Goal: Task Accomplishment & Management: Complete application form

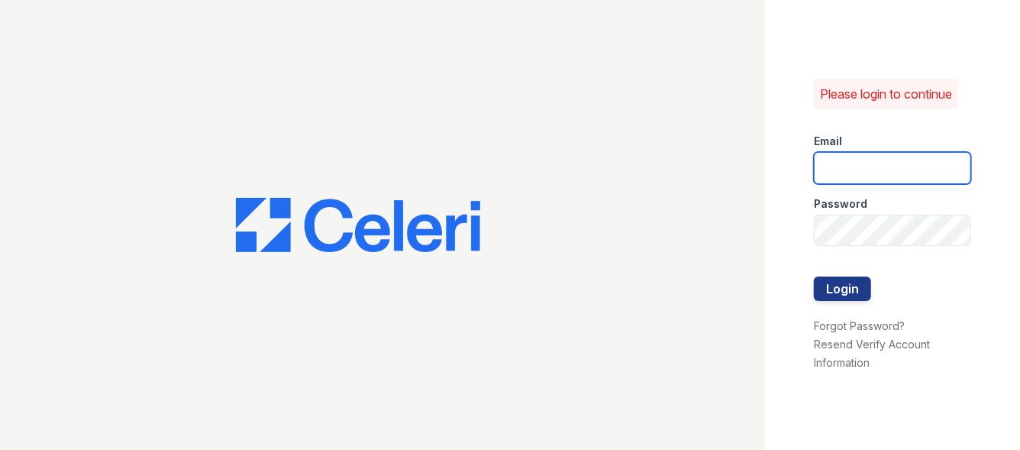
click at [897, 172] on input "email" at bounding box center [892, 168] width 157 height 32
type input "[EMAIL_ADDRESS][DOMAIN_NAME]"
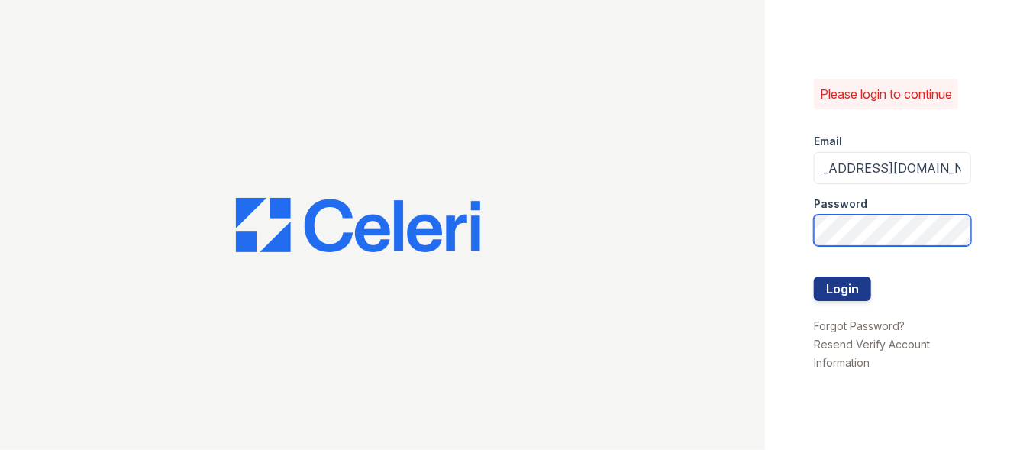
scroll to position [0, 0]
click at [814, 276] on button "Login" at bounding box center [842, 288] width 57 height 24
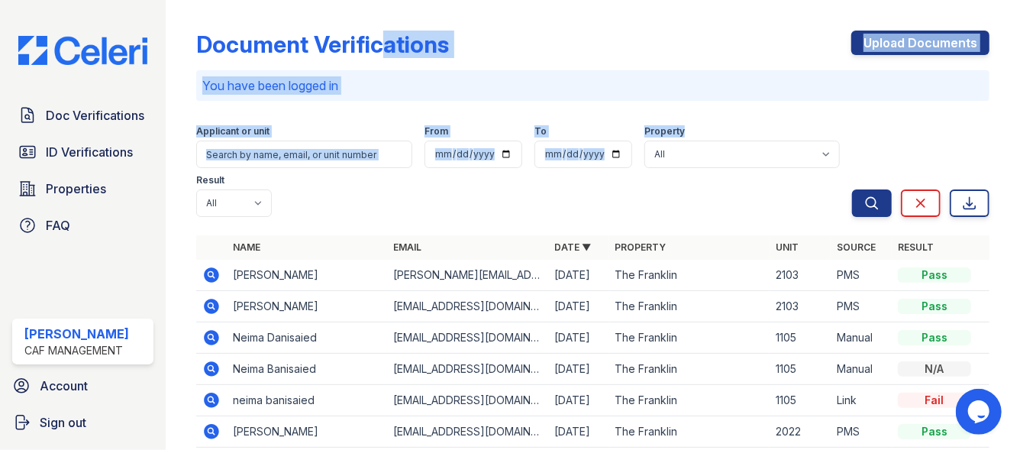
drag, startPoint x: 816, startPoint y: 137, endPoint x: 351, endPoint y: -92, distance: 519.4
click at [351, 0] on html "Doc Verifications ID Verifications Properties FAQ Maleni Enriquez CAF Managemen…" at bounding box center [510, 225] width 1020 height 450
click at [821, 102] on div "Document Verifications Upload Documents You have been logged in Filter Applican…" at bounding box center [592, 337] width 793 height 663
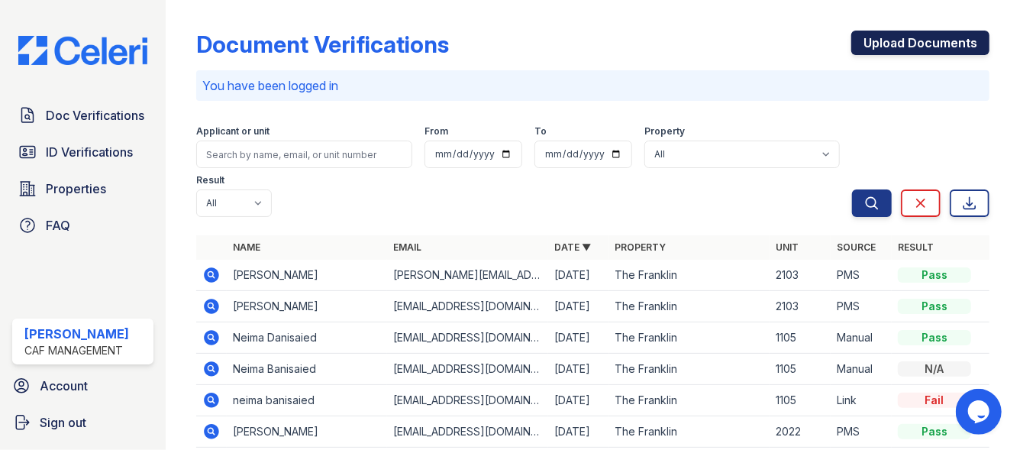
click at [899, 47] on link "Upload Documents" at bounding box center [920, 43] width 138 height 24
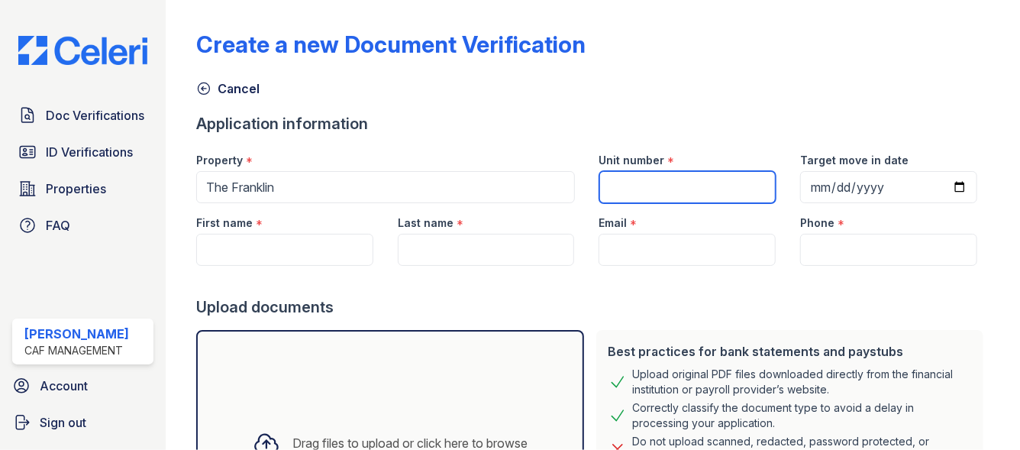
click at [657, 178] on input "Unit number" at bounding box center [687, 187] width 177 height 32
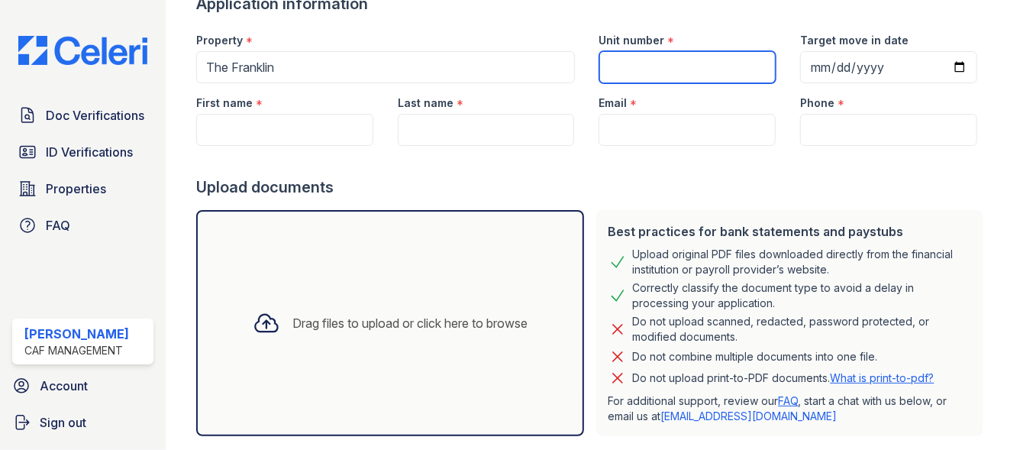
scroll to position [118, 0]
type input "606"
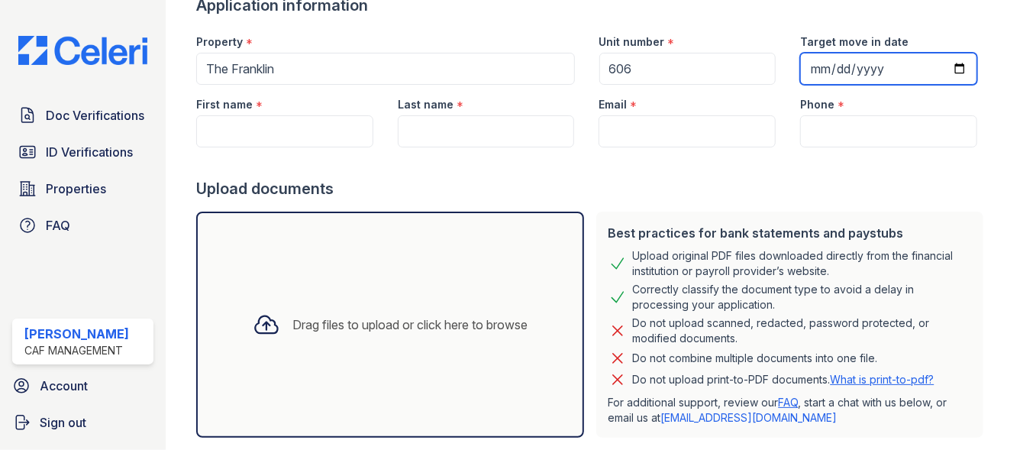
click at [810, 65] on input "Target move in date" at bounding box center [888, 69] width 177 height 32
click at [819, 65] on input "Target move in date" at bounding box center [888, 69] width 177 height 32
click at [821, 64] on input "Target move in date" at bounding box center [888, 69] width 177 height 32
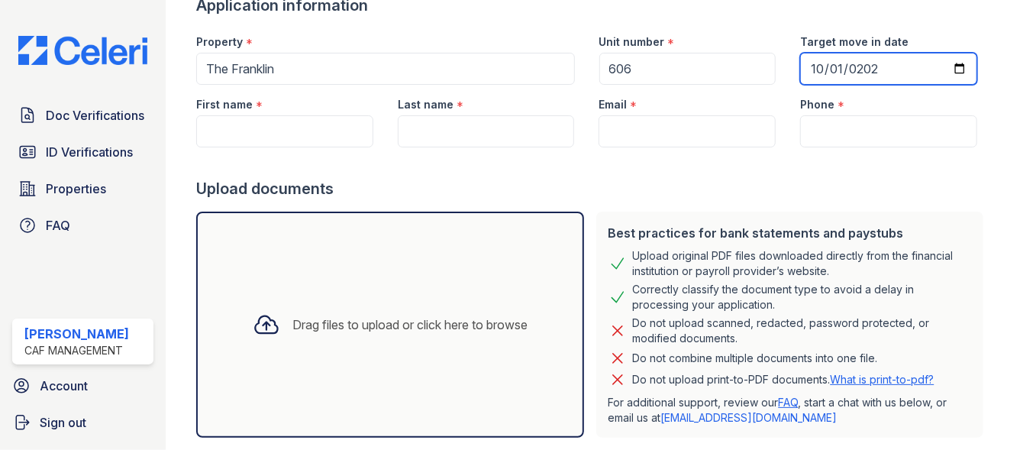
type input "2025-10-01"
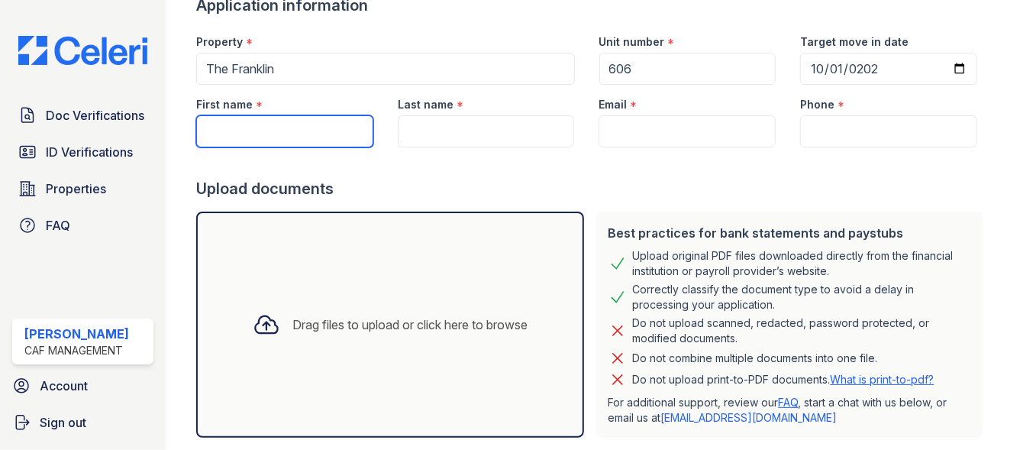
click at [242, 135] on input "First name" at bounding box center [284, 131] width 177 height 32
type input "[PERSON_NAME]"
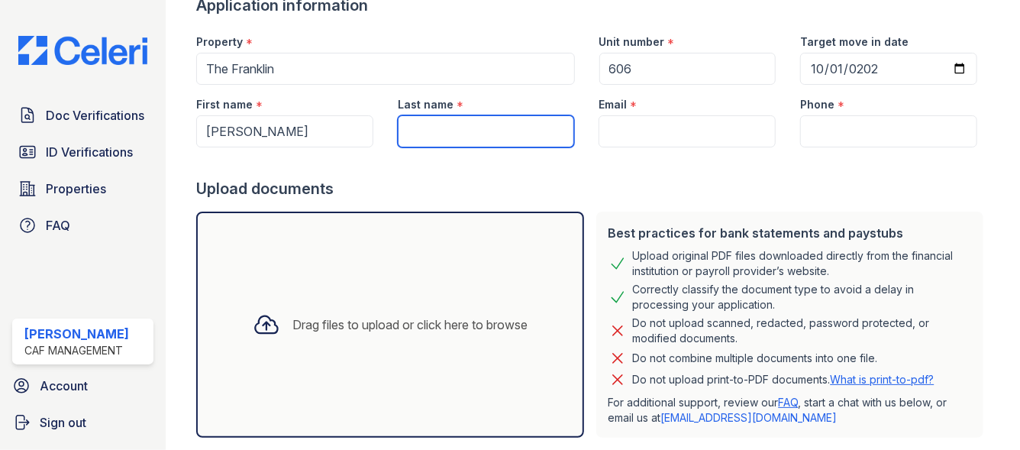
click at [499, 137] on input "Last name" at bounding box center [486, 131] width 177 height 32
type input "[PERSON_NAME]"
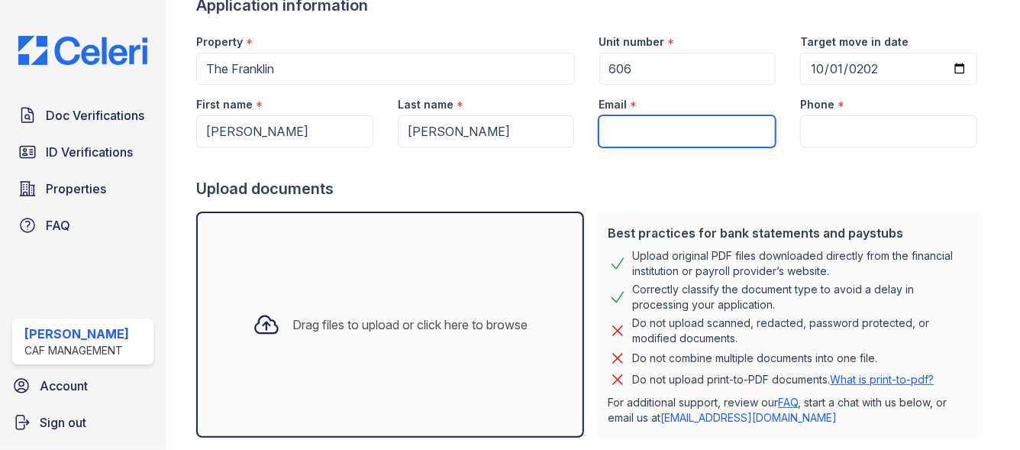
click at [722, 128] on input "Email" at bounding box center [687, 131] width 177 height 32
paste input "[EMAIL_ADDRESS][DOMAIN_NAME]"
type input "[EMAIL_ADDRESS][DOMAIN_NAME]"
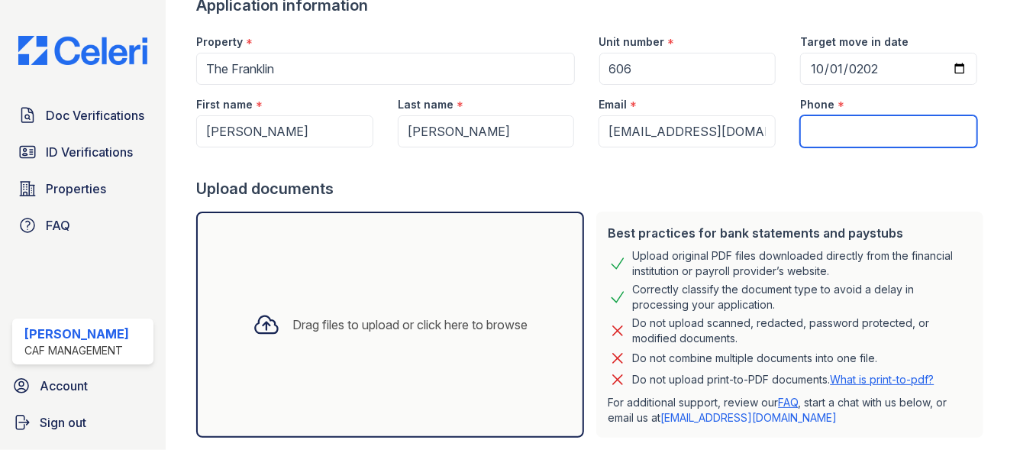
click at [816, 135] on input "Phone" at bounding box center [888, 131] width 177 height 32
paste input "(575) 649-2329"
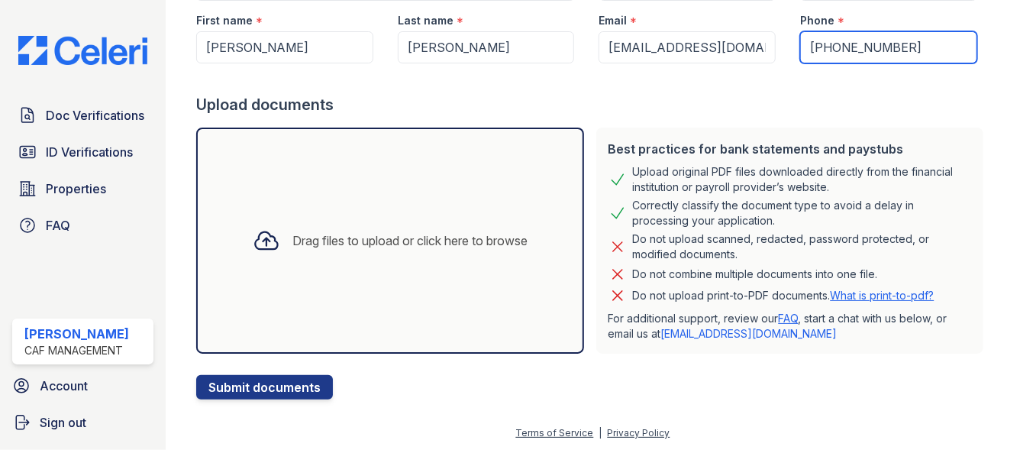
scroll to position [202, 0]
type input "(575) 649-2329"
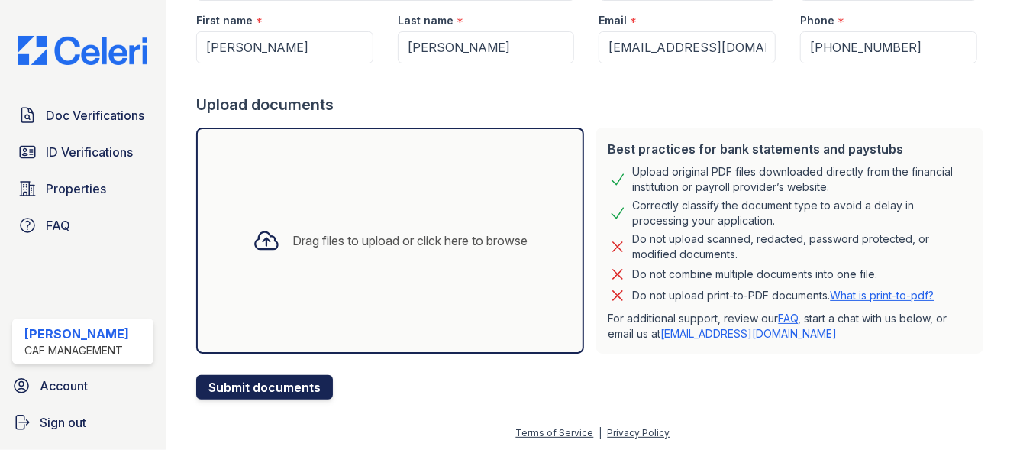
click at [296, 387] on button "Submit documents" at bounding box center [264, 387] width 137 height 24
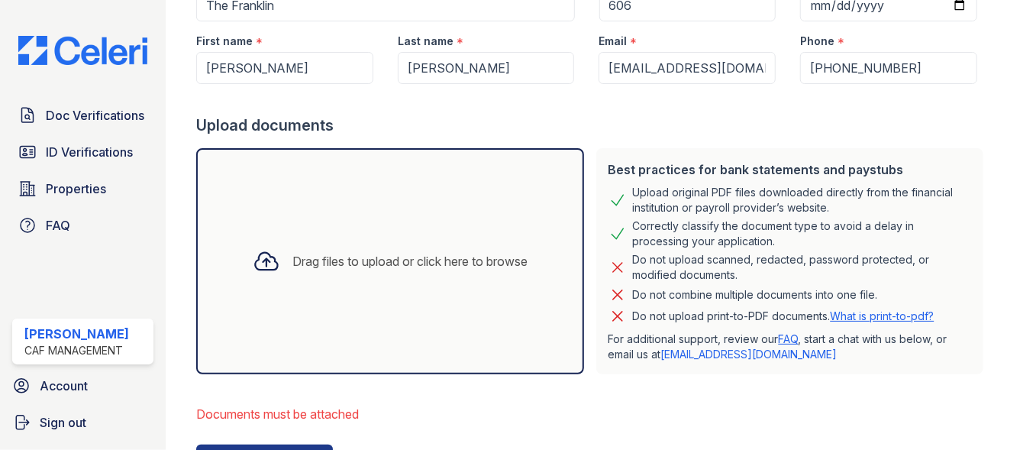
scroll to position [241, 0]
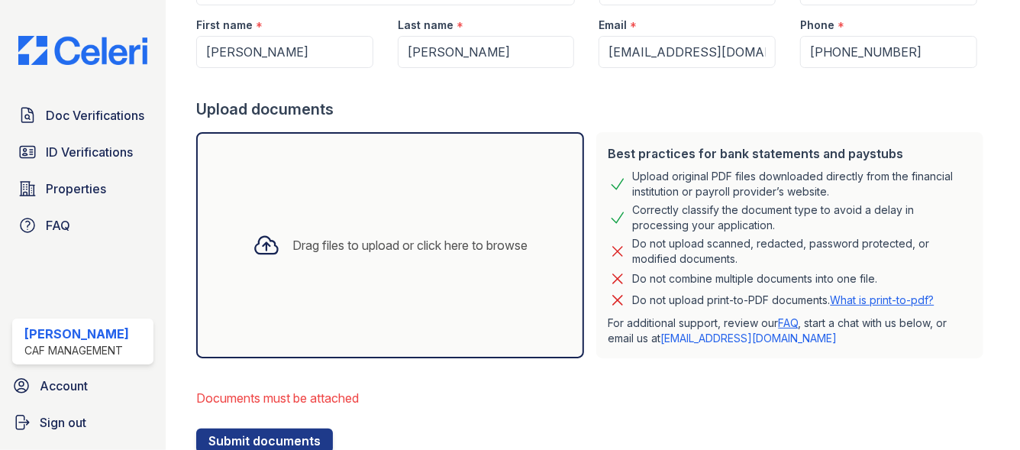
click at [300, 257] on div "Drag files to upload or click here to browse" at bounding box center [390, 245] width 299 height 52
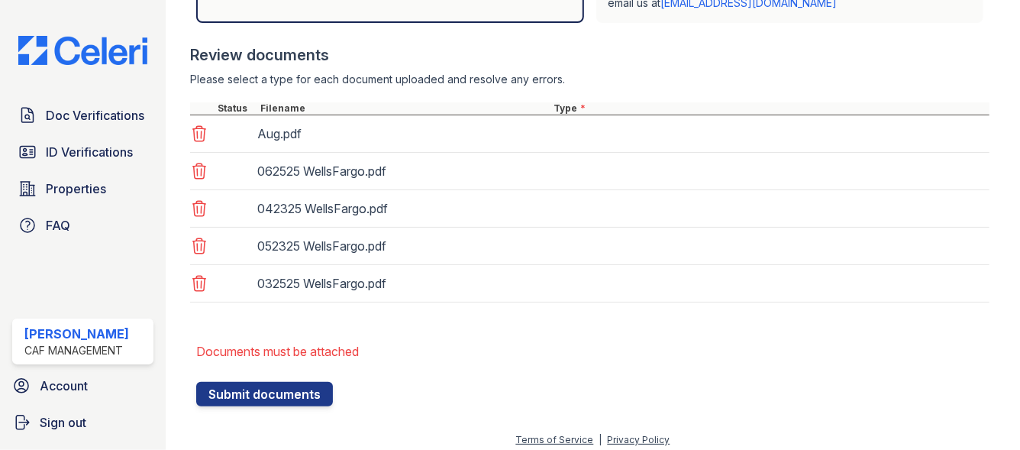
scroll to position [581, 0]
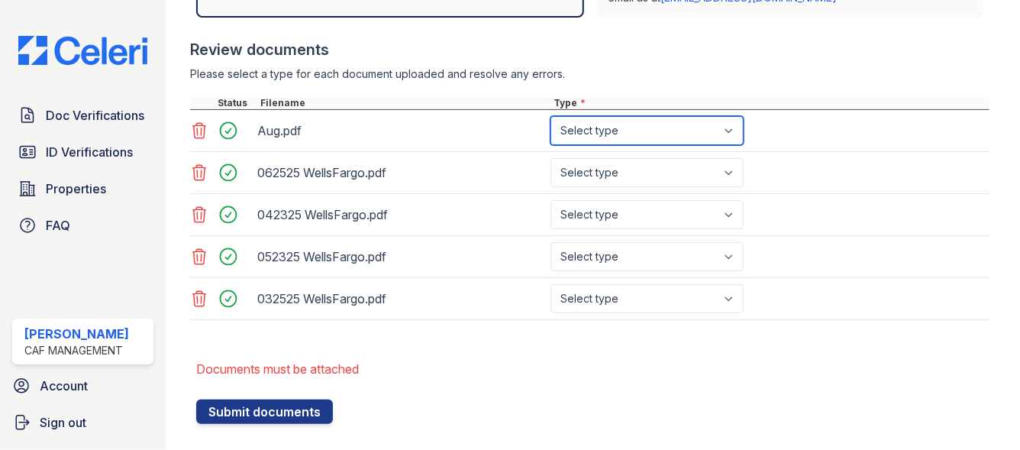
click at [614, 139] on select "Select type Paystub Bank Statement Offer Letter Tax Documents Benefit Award Let…" at bounding box center [647, 130] width 193 height 29
select select "bank_statement"
click at [551, 116] on select "Select type Paystub Bank Statement Offer Letter Tax Documents Benefit Award Let…" at bounding box center [647, 130] width 193 height 29
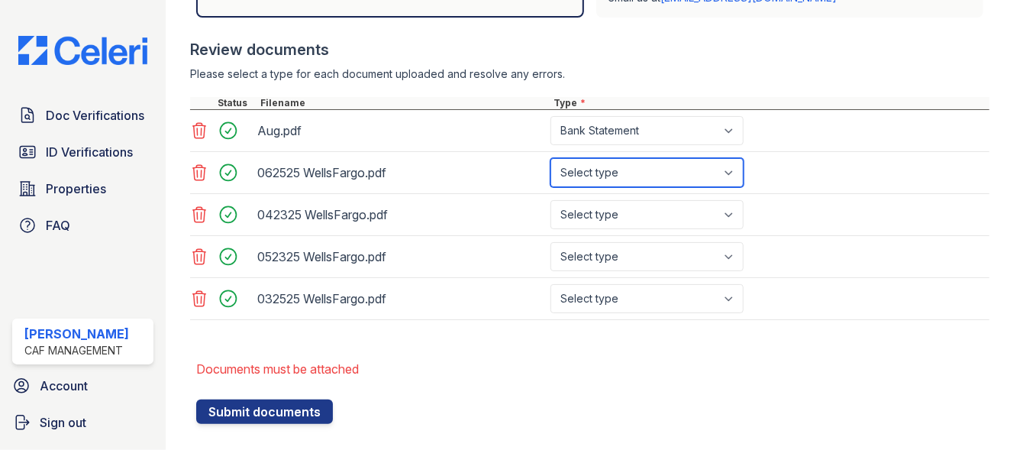
click at [590, 169] on select "Select type Paystub Bank Statement Offer Letter Tax Documents Benefit Award Let…" at bounding box center [647, 172] width 193 height 29
select select "bank_statement"
click at [551, 158] on select "Select type Paystub Bank Statement Offer Letter Tax Documents Benefit Award Let…" at bounding box center [647, 172] width 193 height 29
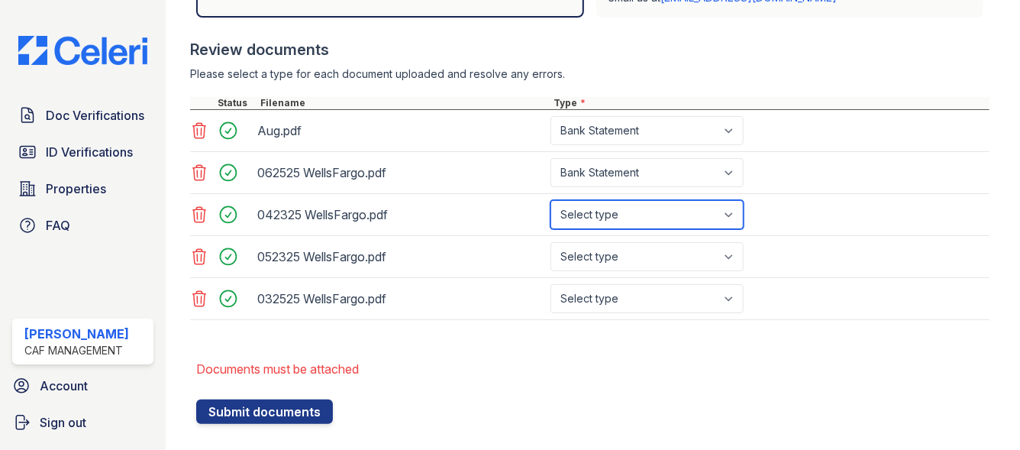
click at [570, 213] on select "Select type Paystub Bank Statement Offer Letter Tax Documents Benefit Award Let…" at bounding box center [647, 214] width 193 height 29
select select "bank_statement"
click at [551, 200] on select "Select type Paystub Bank Statement Offer Letter Tax Documents Benefit Award Let…" at bounding box center [647, 214] width 193 height 29
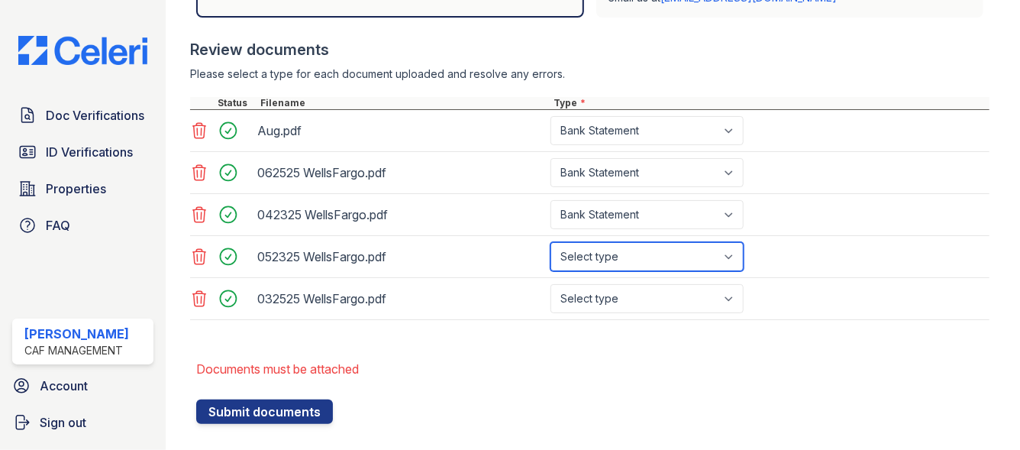
click at [590, 250] on select "Select type Paystub Bank Statement Offer Letter Tax Documents Benefit Award Let…" at bounding box center [647, 256] width 193 height 29
select select "bank_statement"
click at [551, 242] on select "Select type Paystub Bank Statement Offer Letter Tax Documents Benefit Award Let…" at bounding box center [647, 256] width 193 height 29
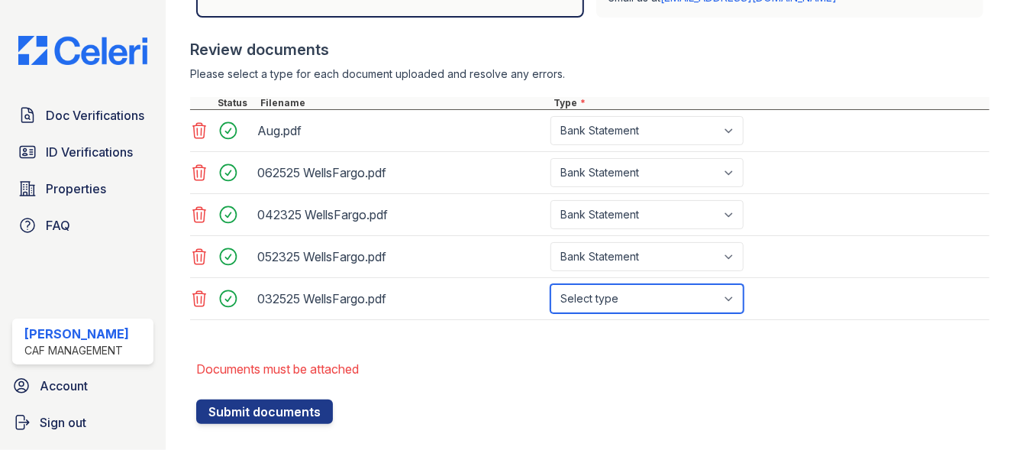
click at [595, 289] on select "Select type Paystub Bank Statement Offer Letter Tax Documents Benefit Award Let…" at bounding box center [647, 298] width 193 height 29
select select "bank_statement"
click at [551, 284] on select "Select type Paystub Bank Statement Offer Letter Tax Documents Benefit Award Let…" at bounding box center [647, 298] width 193 height 29
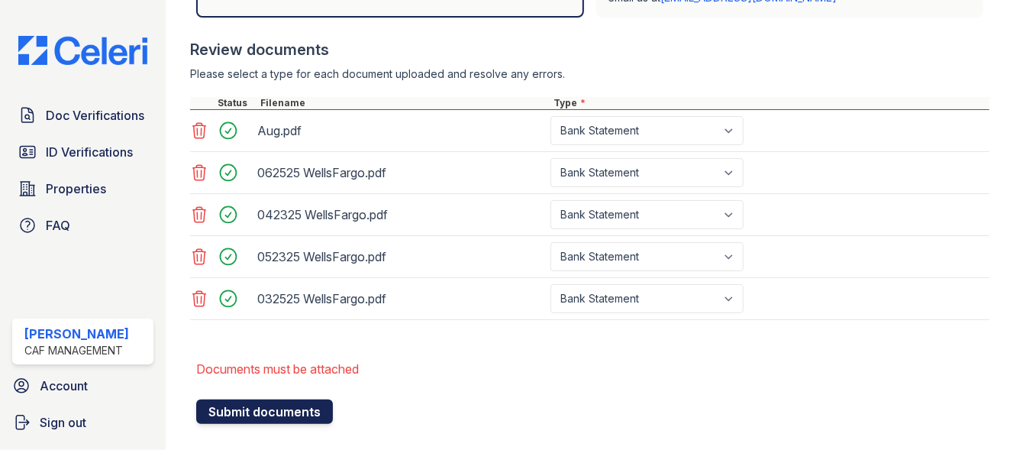
click at [238, 399] on button "Submit documents" at bounding box center [264, 411] width 137 height 24
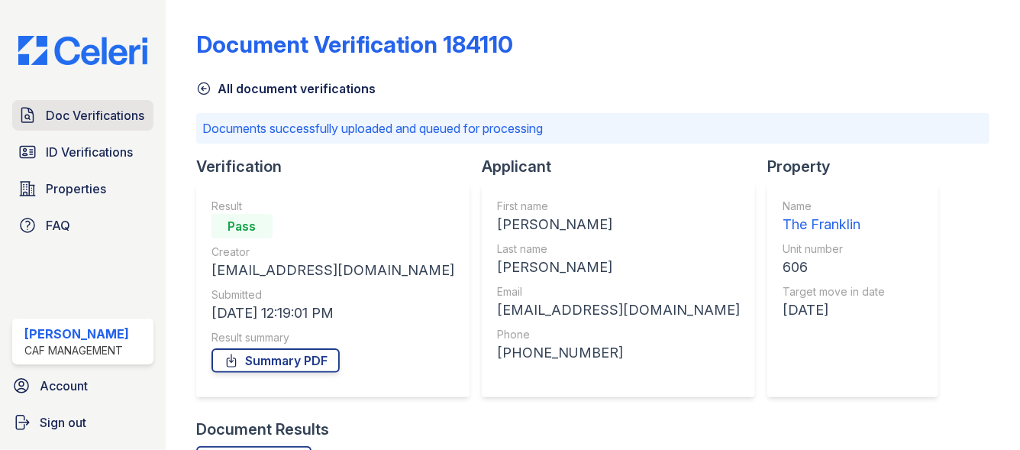
click at [95, 110] on span "Doc Verifications" at bounding box center [95, 115] width 99 height 18
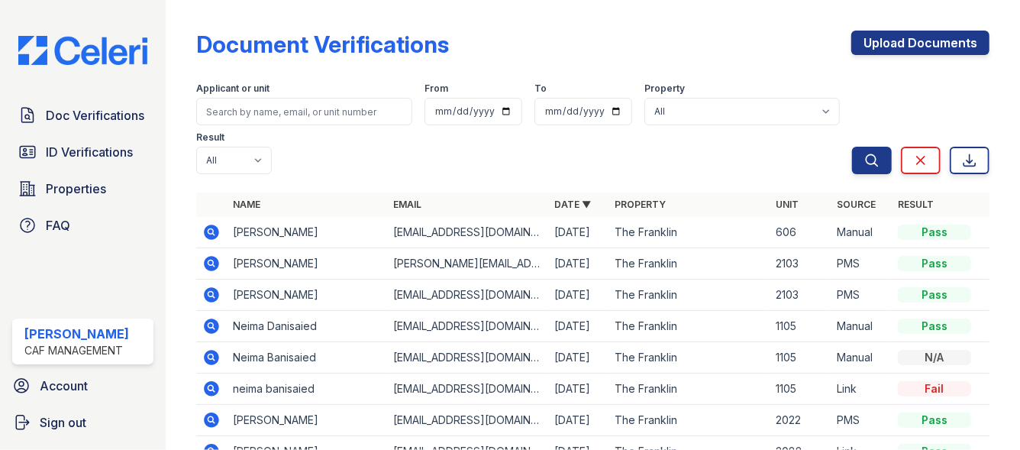
click at [208, 230] on icon at bounding box center [211, 232] width 18 height 18
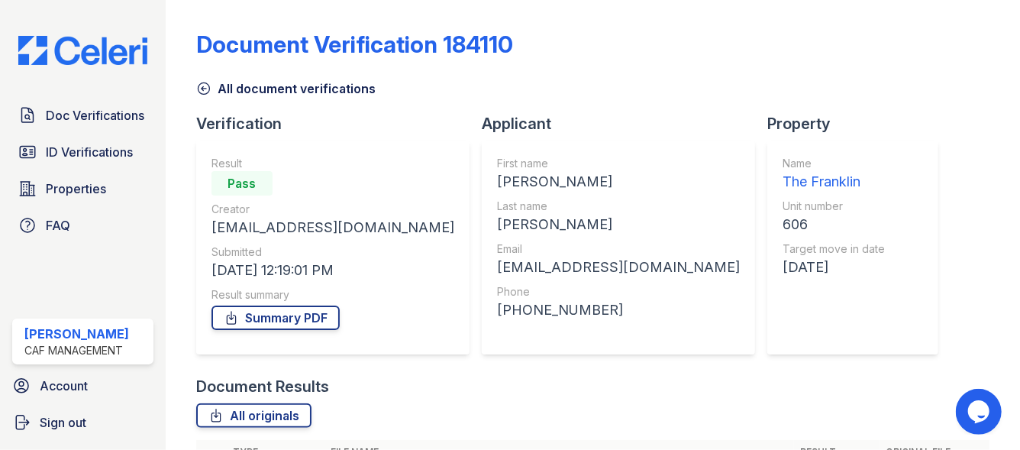
scroll to position [267, 0]
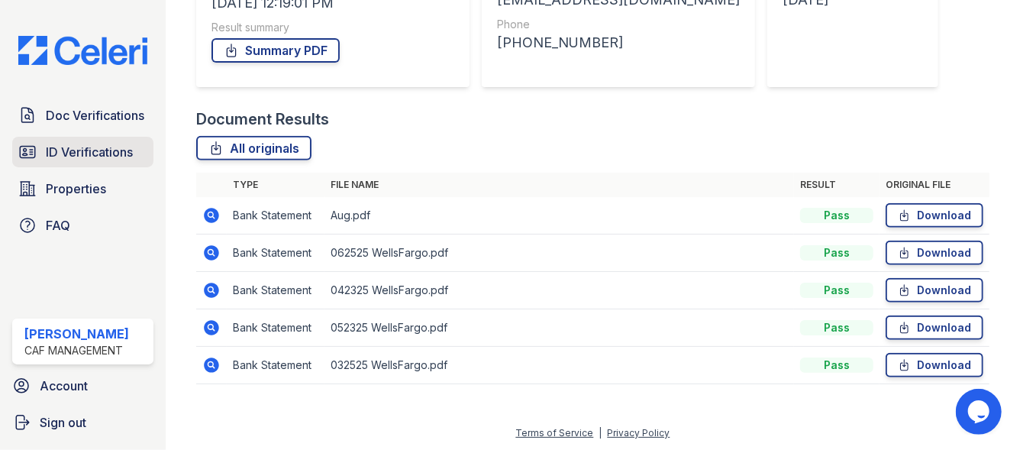
click at [99, 156] on span "ID Verifications" at bounding box center [89, 152] width 87 height 18
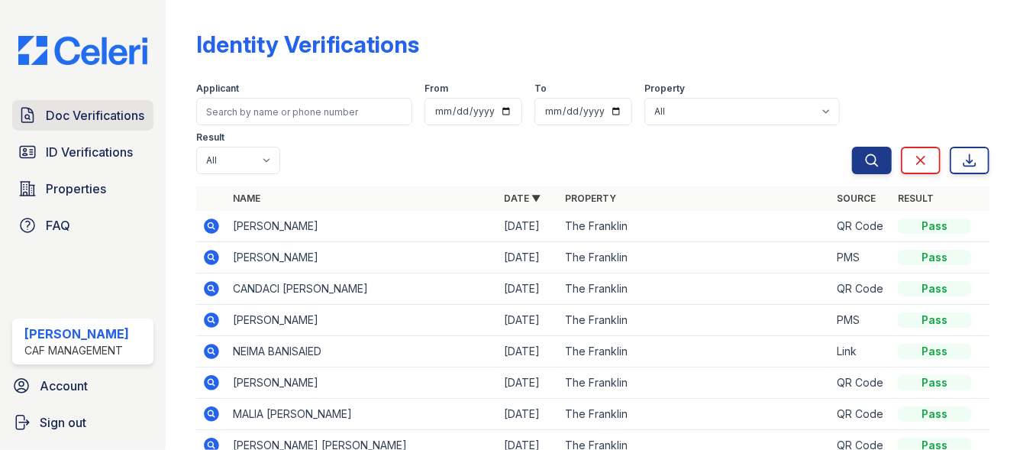
click at [90, 128] on link "Doc Verifications" at bounding box center [82, 115] width 141 height 31
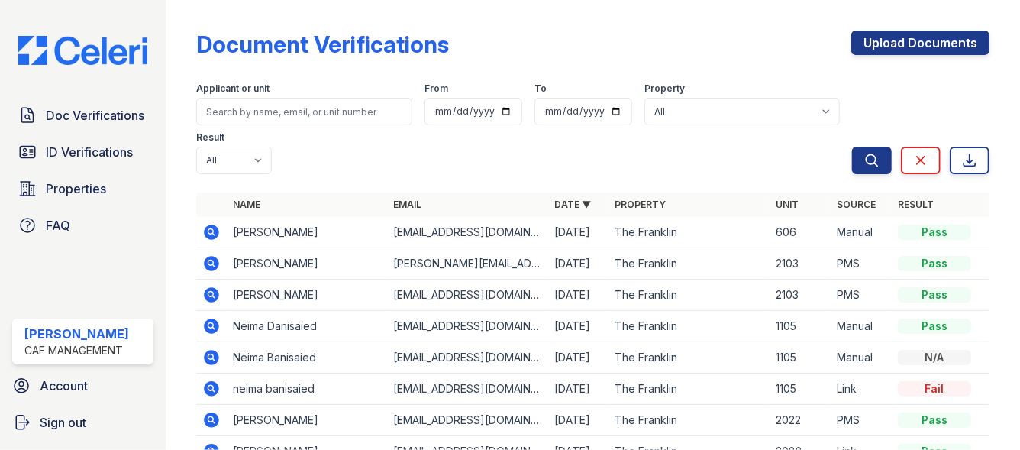
click at [209, 235] on icon at bounding box center [211, 232] width 15 height 15
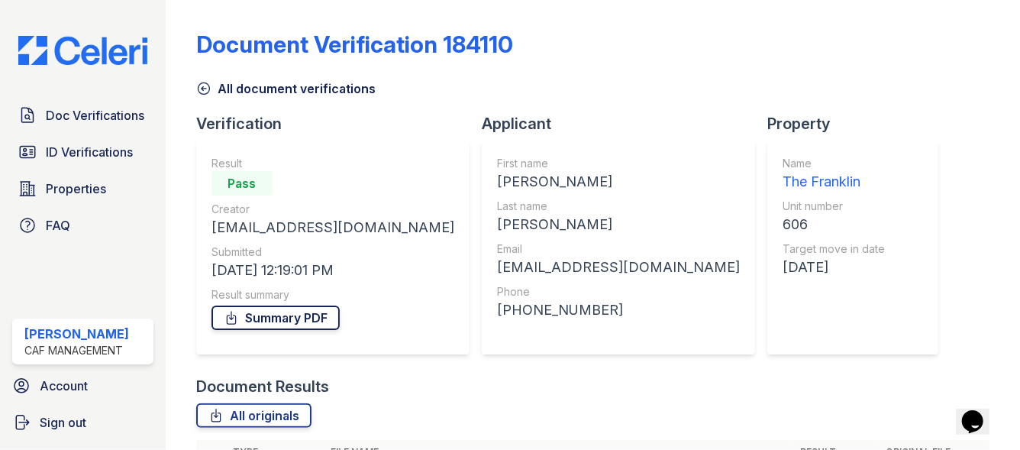
click at [263, 320] on link "Summary PDF" at bounding box center [276, 317] width 128 height 24
